Goal: Task Accomplishment & Management: Complete application form

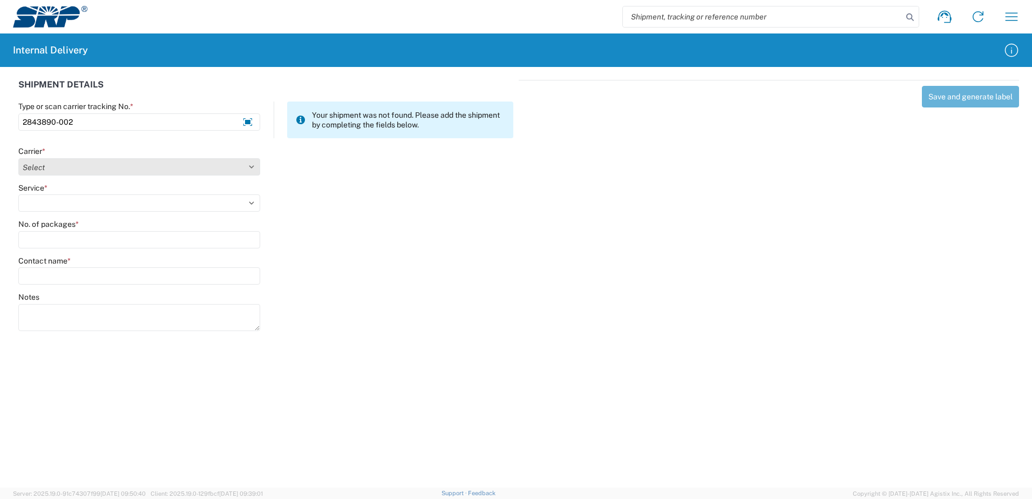
type input "2843890-002"
click at [251, 165] on select "Select Amazon Logistics ATI Trucking BC Dimerco Logistics Empire Southwest FedE…" at bounding box center [139, 166] width 242 height 17
select select "18714"
click at [18, 158] on select "Select Amazon Logistics ATI Trucking BC Dimerco Logistics Empire Southwest FedE…" at bounding box center [139, 166] width 242 height 17
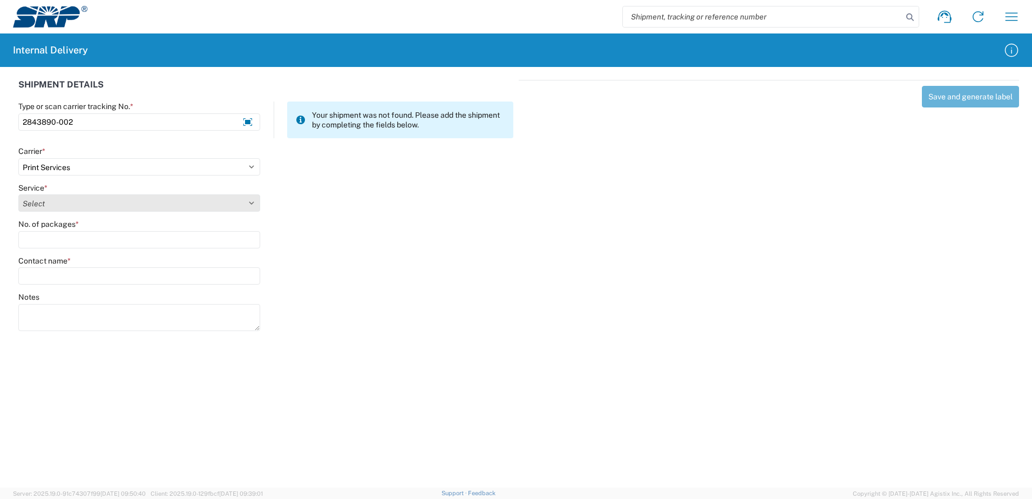
click at [251, 202] on select "Select Ground Inter-office" at bounding box center [139, 202] width 242 height 17
select select "35764"
click at [18, 194] on select "Select Ground Inter-office" at bounding box center [139, 202] width 242 height 17
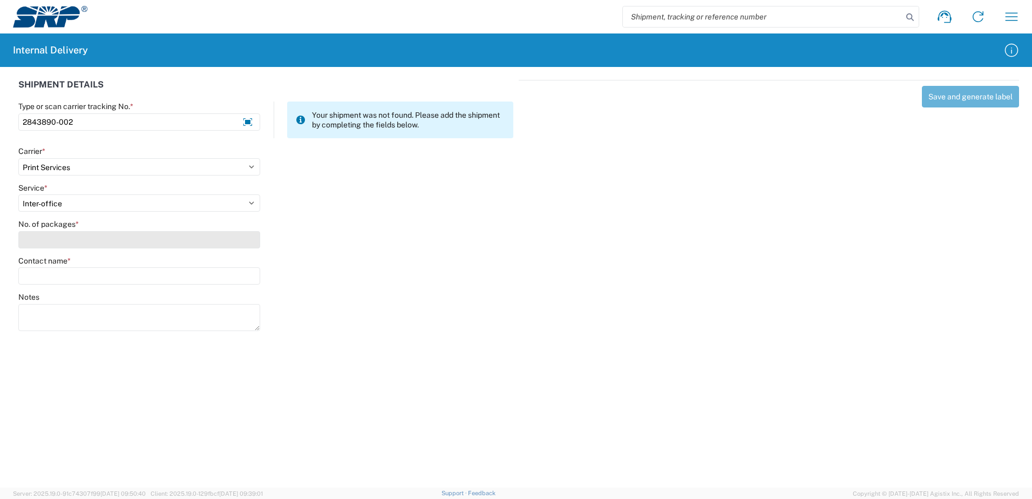
click at [240, 238] on input "No. of packages *" at bounding box center [139, 239] width 242 height 17
type input "1"
click at [229, 281] on input "Contact name *" at bounding box center [139, 275] width 242 height 17
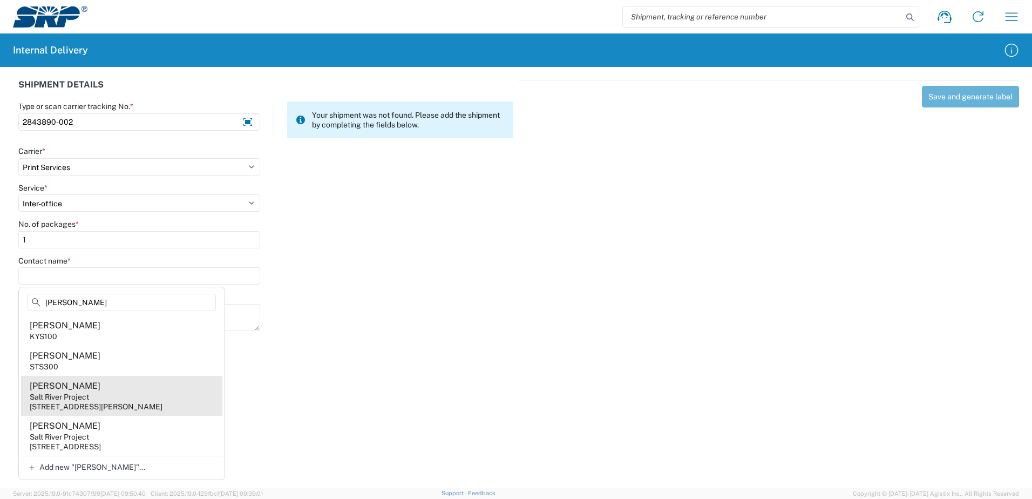
type input "Leland"
click at [169, 396] on agx-address-suggestion-item "Jeffrey Leland Salt River Project 3160 S Alma School Rd, SSW317, Mesa, AZ, 8521…" at bounding box center [121, 396] width 201 height 40
type input "Jeffrey Leland"
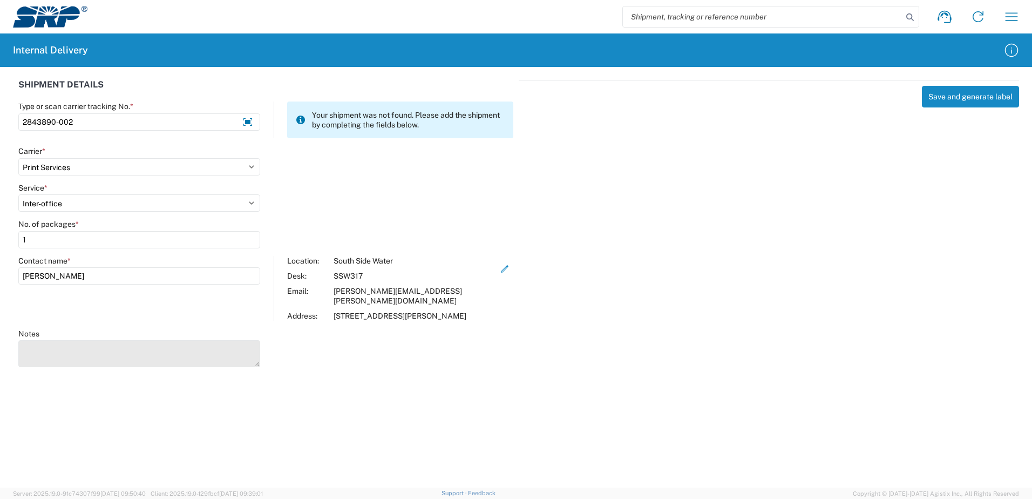
click at [146, 361] on textarea "Notes" at bounding box center [139, 353] width 242 height 27
type textarea "Cover and x15-563 0523 Insert Booklet"
click at [948, 100] on button "Save and generate label" at bounding box center [970, 97] width 97 height 22
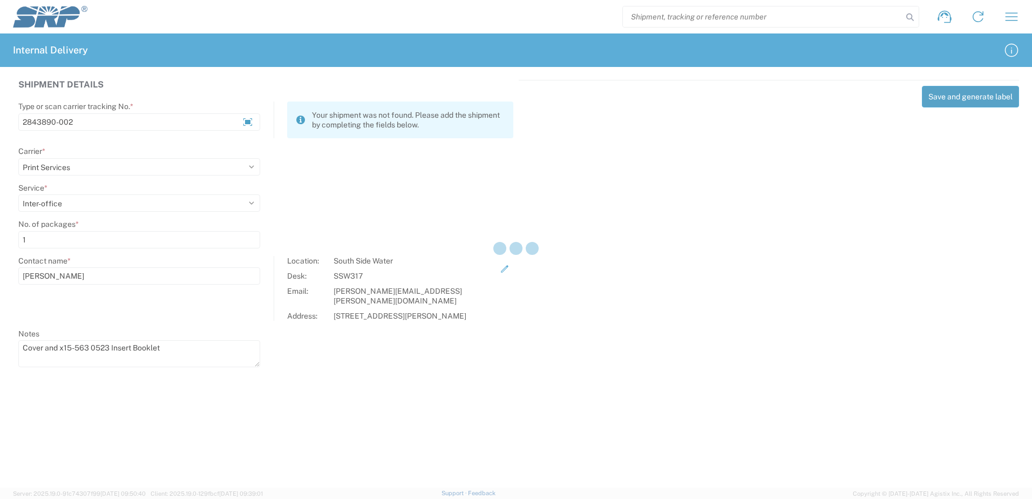
select select
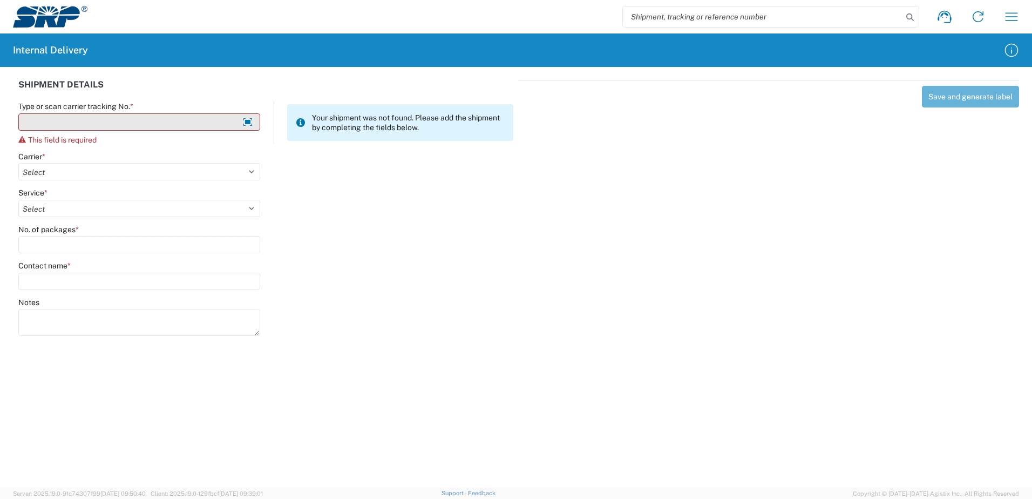
click at [56, 119] on input "Type or scan carrier tracking No. *" at bounding box center [139, 121] width 242 height 17
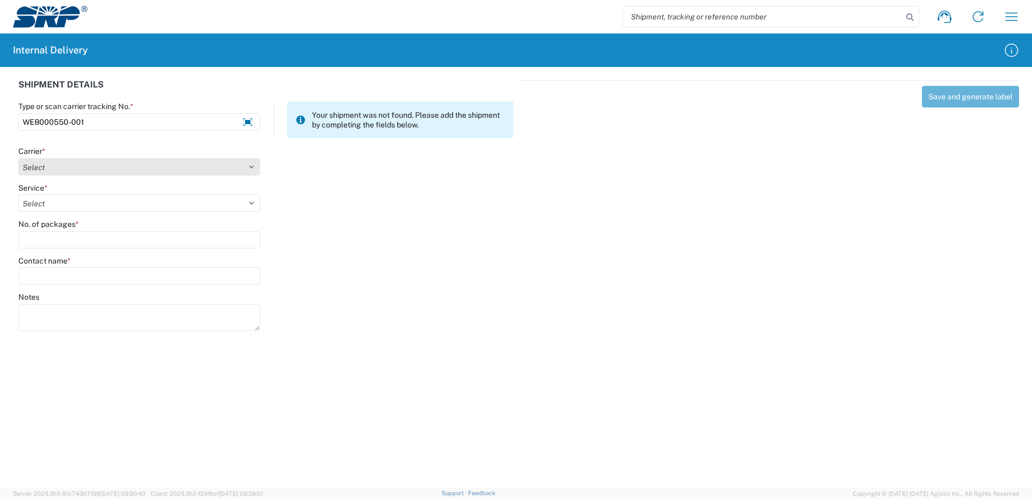
type input "WEB000550-001"
click at [250, 167] on select "Select Amazon Logistics ATI Trucking BC Dimerco Logistics Empire Southwest FedE…" at bounding box center [139, 166] width 242 height 17
select select "18714"
click at [18, 158] on select "Select Amazon Logistics ATI Trucking BC Dimerco Logistics Empire Southwest FedE…" at bounding box center [139, 166] width 242 height 17
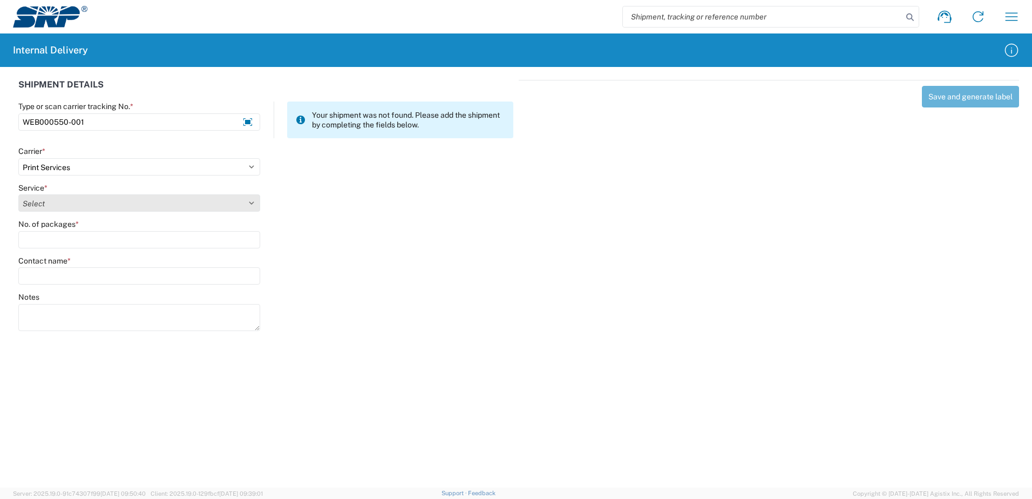
click at [211, 205] on select "Select Ground Inter-office" at bounding box center [139, 202] width 242 height 17
select select "35764"
click at [18, 194] on select "Select Ground Inter-office" at bounding box center [139, 202] width 242 height 17
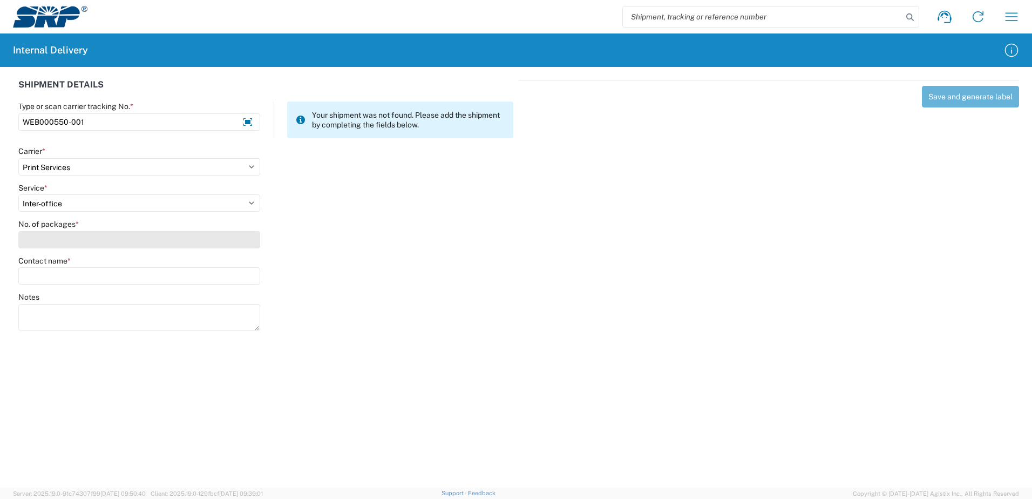
click at [204, 234] on input "No. of packages *" at bounding box center [139, 239] width 242 height 17
type input "1"
click at [212, 279] on input "Contact name *" at bounding box center [139, 275] width 242 height 17
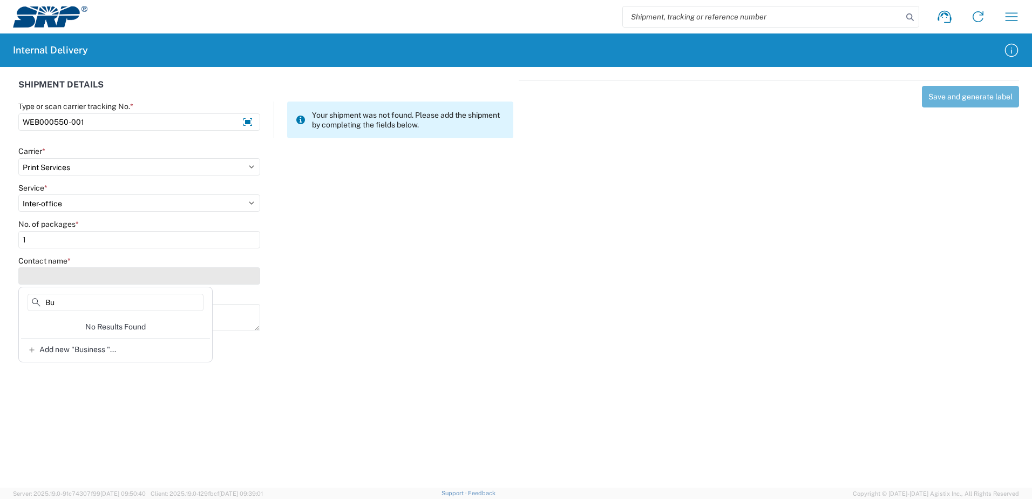
type input "B"
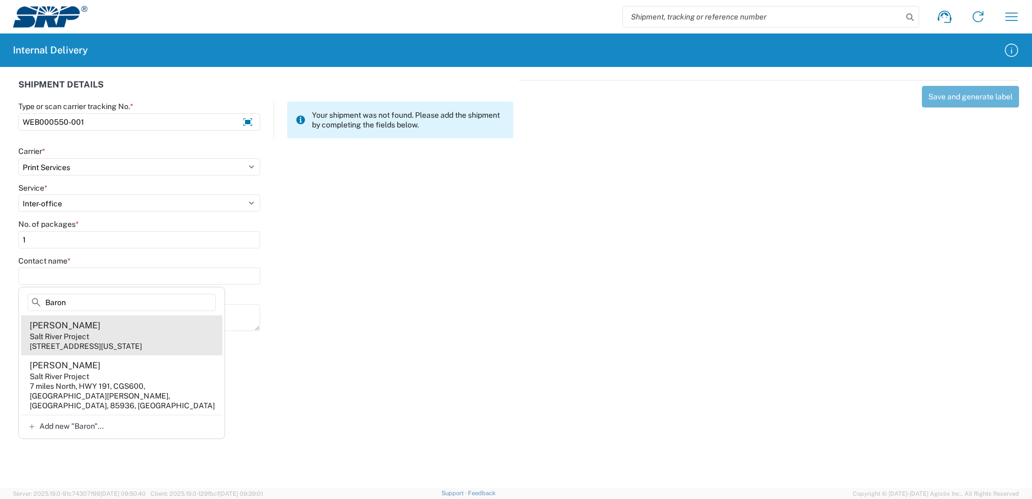
type input "Baron"
click at [83, 334] on div "Salt River Project" at bounding box center [59, 336] width 59 height 10
type input "Jeffrey Baron"
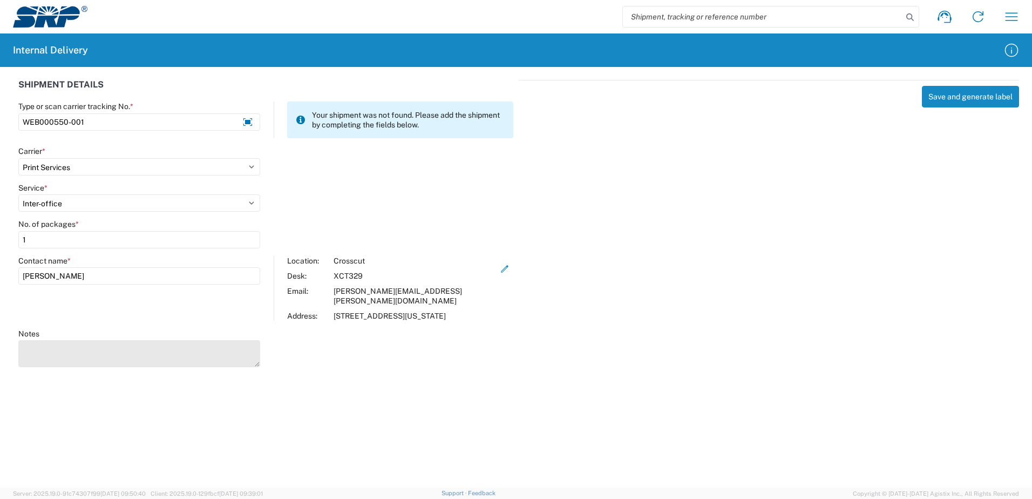
click at [78, 345] on textarea "Notes" at bounding box center [139, 353] width 242 height 27
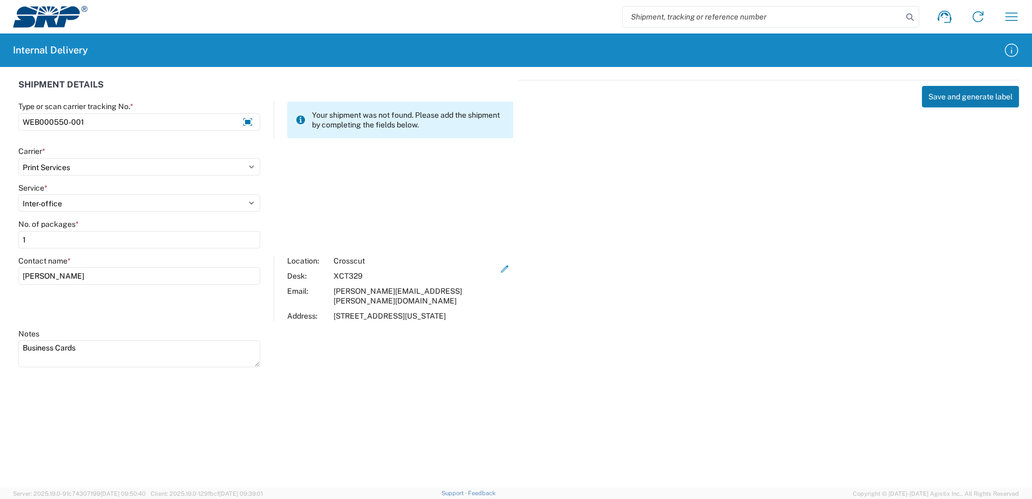
type textarea "Business Cards"
click at [972, 102] on button "Save and generate label" at bounding box center [970, 97] width 97 height 22
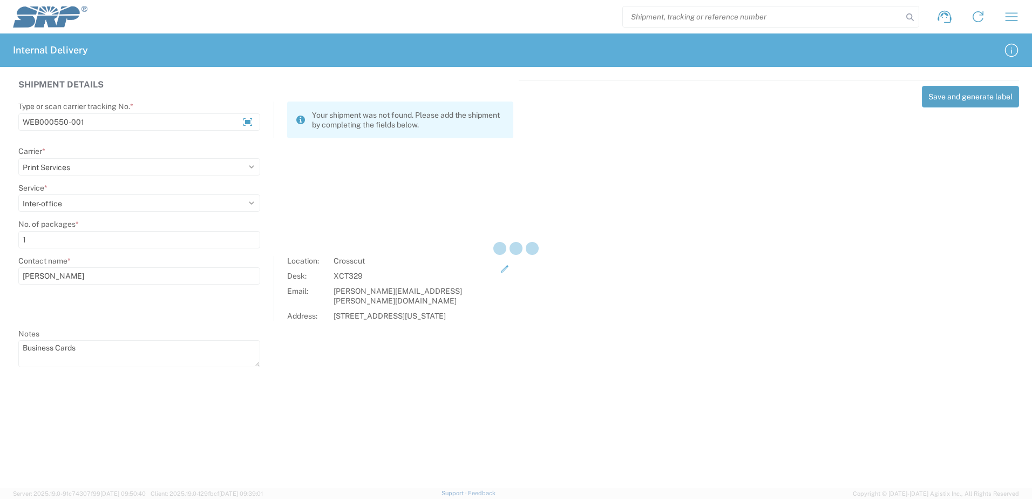
select select
